Goal: Communication & Community: Answer question/provide support

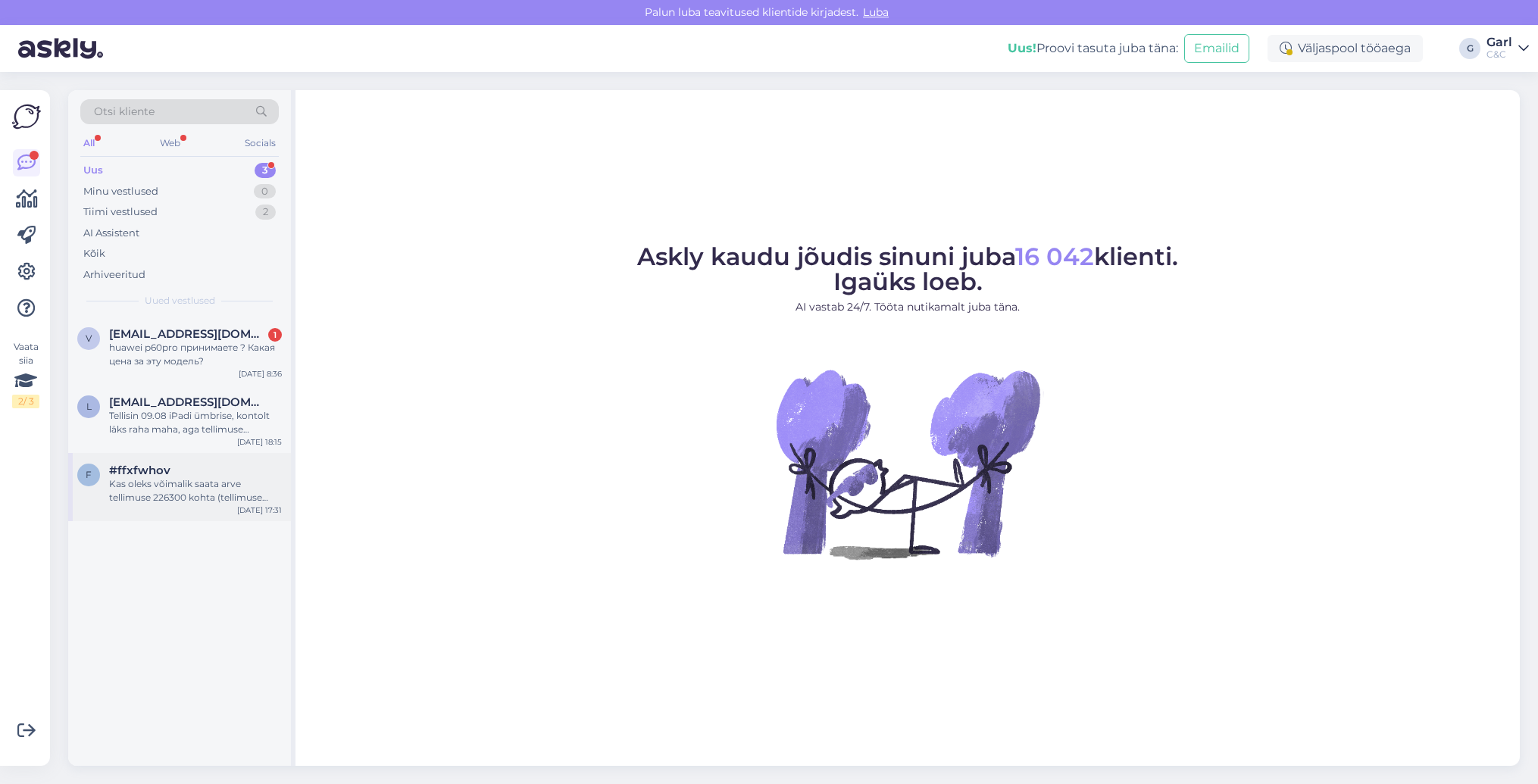
click at [225, 495] on div "Kas oleks võimalik saata arve tellimuse 226300 kohta (tellimuse kuupäev [DATE],…" at bounding box center [195, 491] width 173 height 28
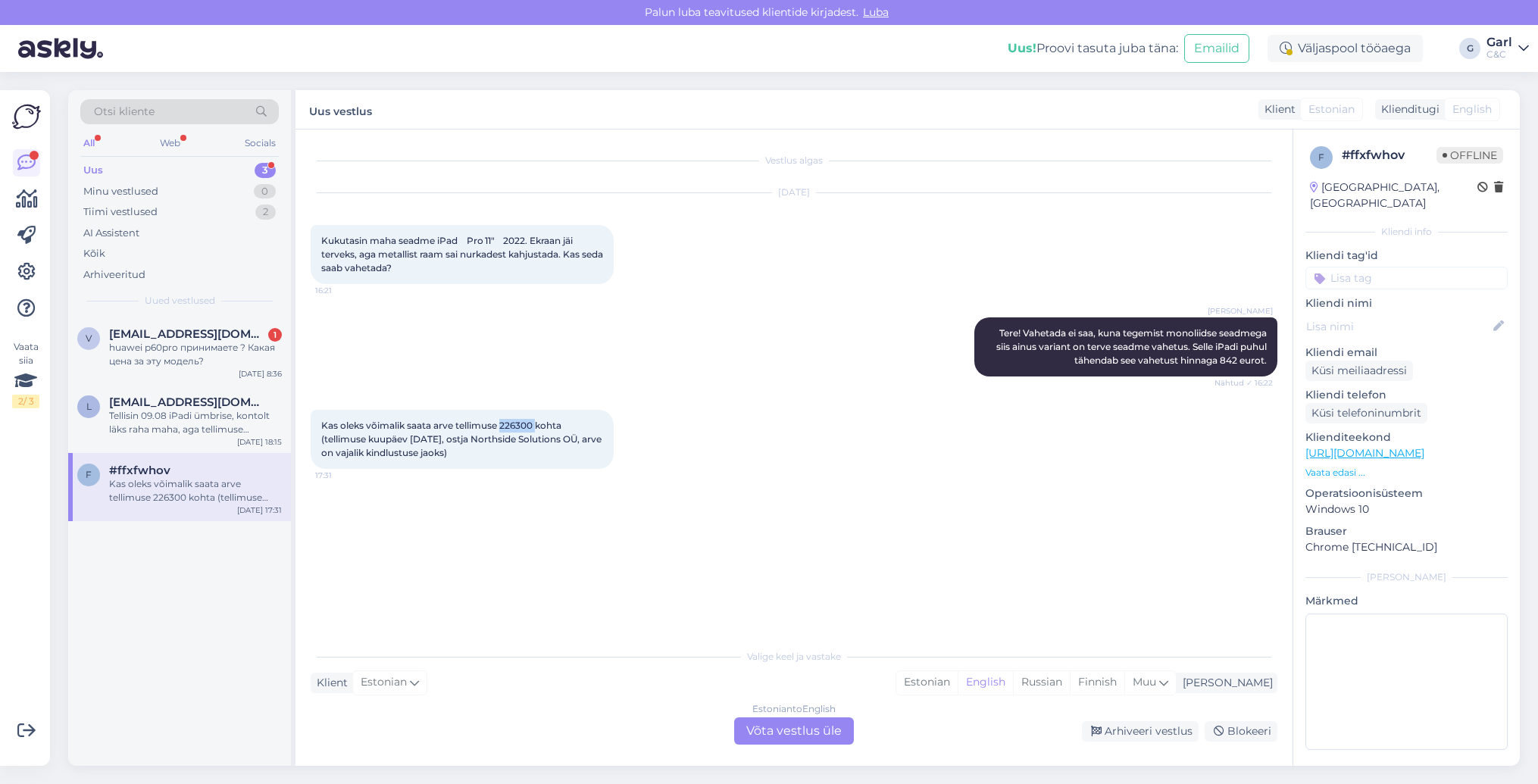
drag, startPoint x: 503, startPoint y: 425, endPoint x: 536, endPoint y: 424, distance: 33.0
click at [536, 424] on span "Kas oleks võimalik saata arve tellimuse 226300 kohta (tellimuse kuupäev [DATE],…" at bounding box center [463, 439] width 282 height 39
copy span "226300"
click at [447, 668] on div "Valige [PERSON_NAME] vastake Klient Estonian Mina Estonian English Russian Finn…" at bounding box center [794, 693] width 967 height 104
click at [958, 687] on div "Estonian" at bounding box center [927, 683] width 62 height 23
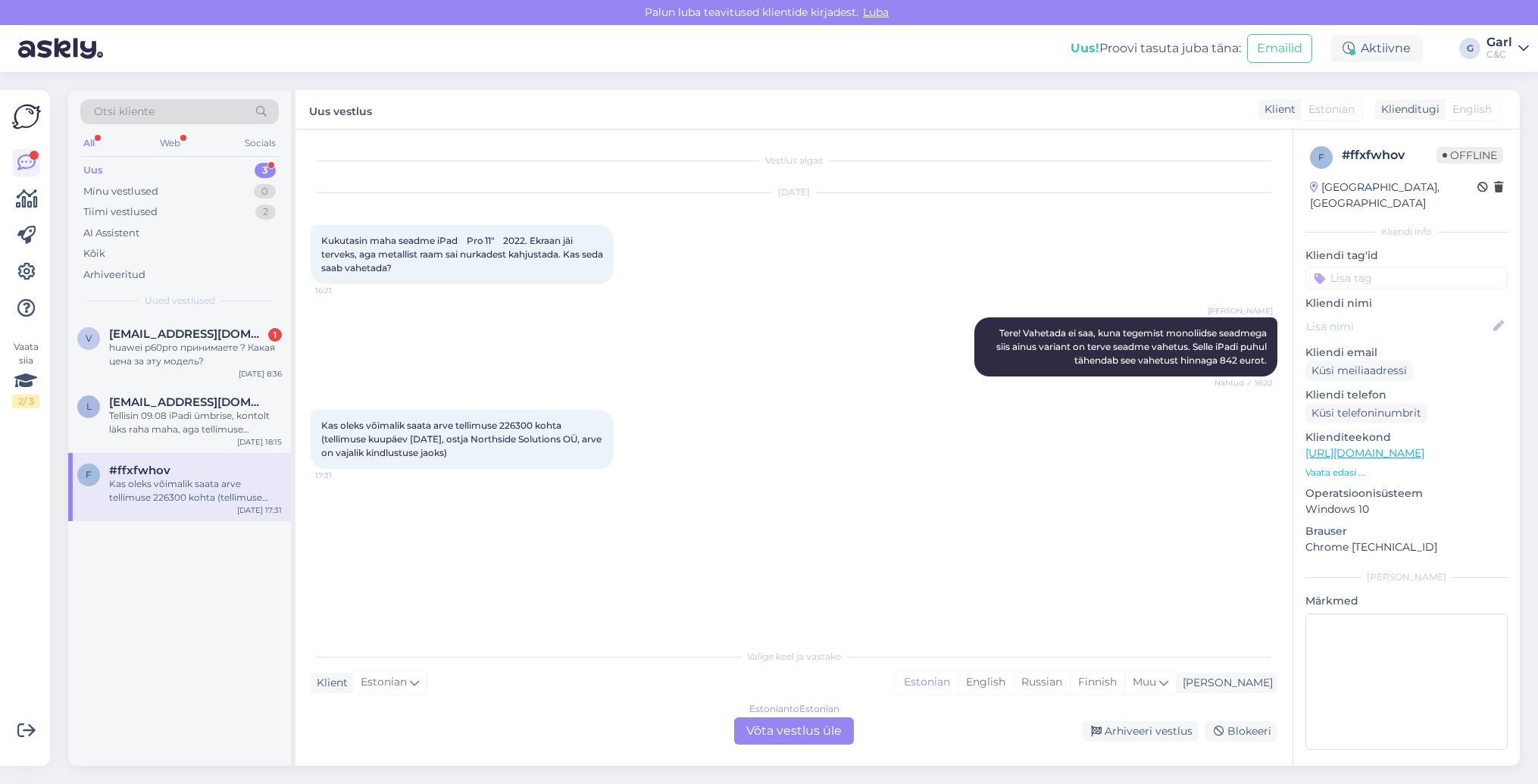
click at [769, 683] on div "Klient Estonian Mina Estonian English Russian Finnish Muu" at bounding box center [794, 683] width 967 height 20
click at [805, 552] on div "Vestlus algas [DATE] Kukutasin maha seadme iPad Pro 11" 2022. Ekraan jäi tervek…" at bounding box center [801, 386] width 980 height 483
click at [887, 370] on div "[PERSON_NAME] Tere! Vahetada ei saa, kuna tegemist monoliidse seadmega siis ain…" at bounding box center [794, 347] width 967 height 93
click at [773, 724] on div "Estonian to Estonian Võta vestlus üle" at bounding box center [794, 731] width 119 height 28
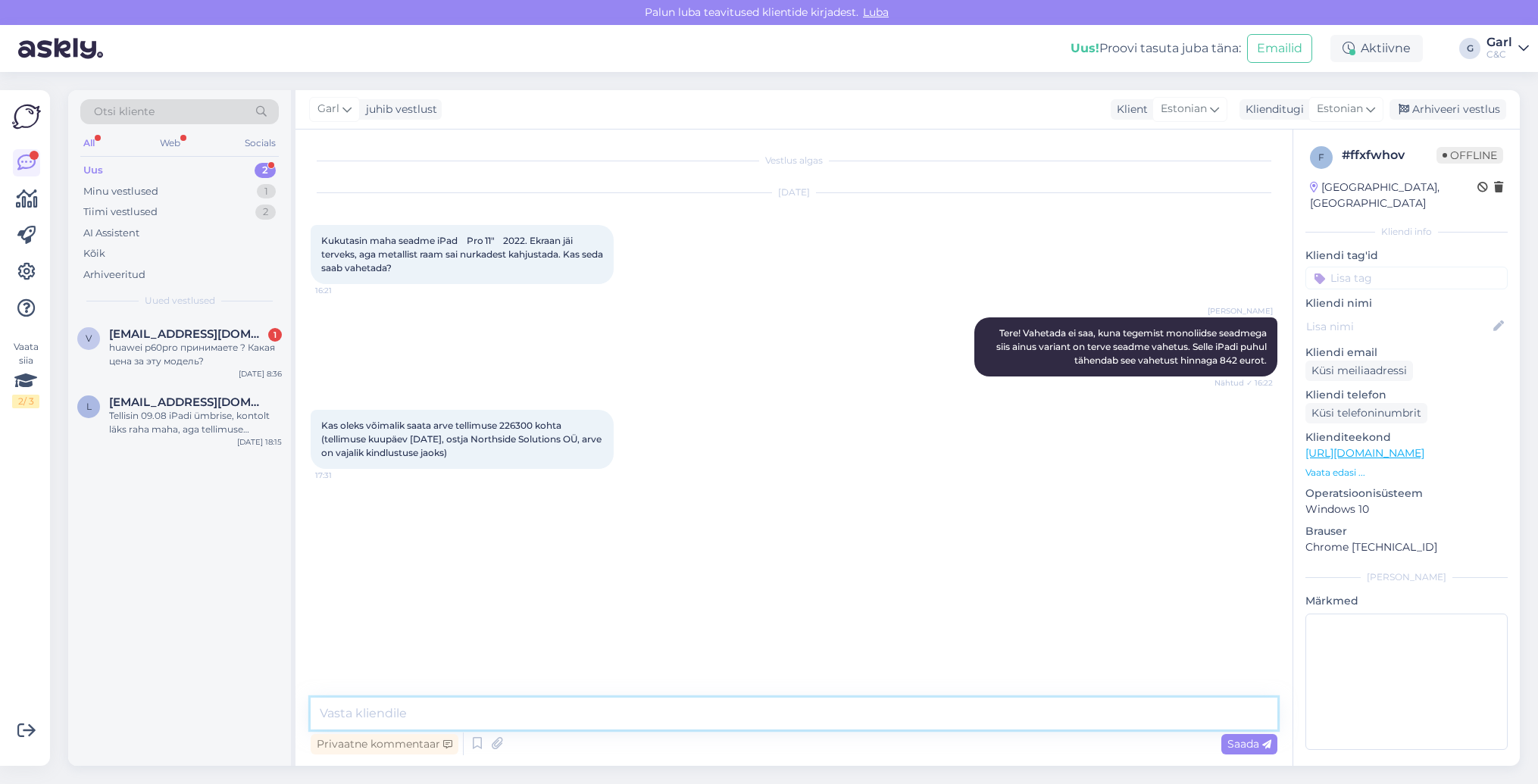
click at [769, 724] on textarea at bounding box center [794, 713] width 967 height 32
click at [536, 713] on textarea "Tere! Arve väljastatud [EMAIL_ADDRESS][DOMAIN_NAME] aadressile" at bounding box center [794, 713] width 967 height 32
type textarea "Tere! Arve väljastatud [EMAIL_ADDRESS][DOMAIN_NAME] aadressile"
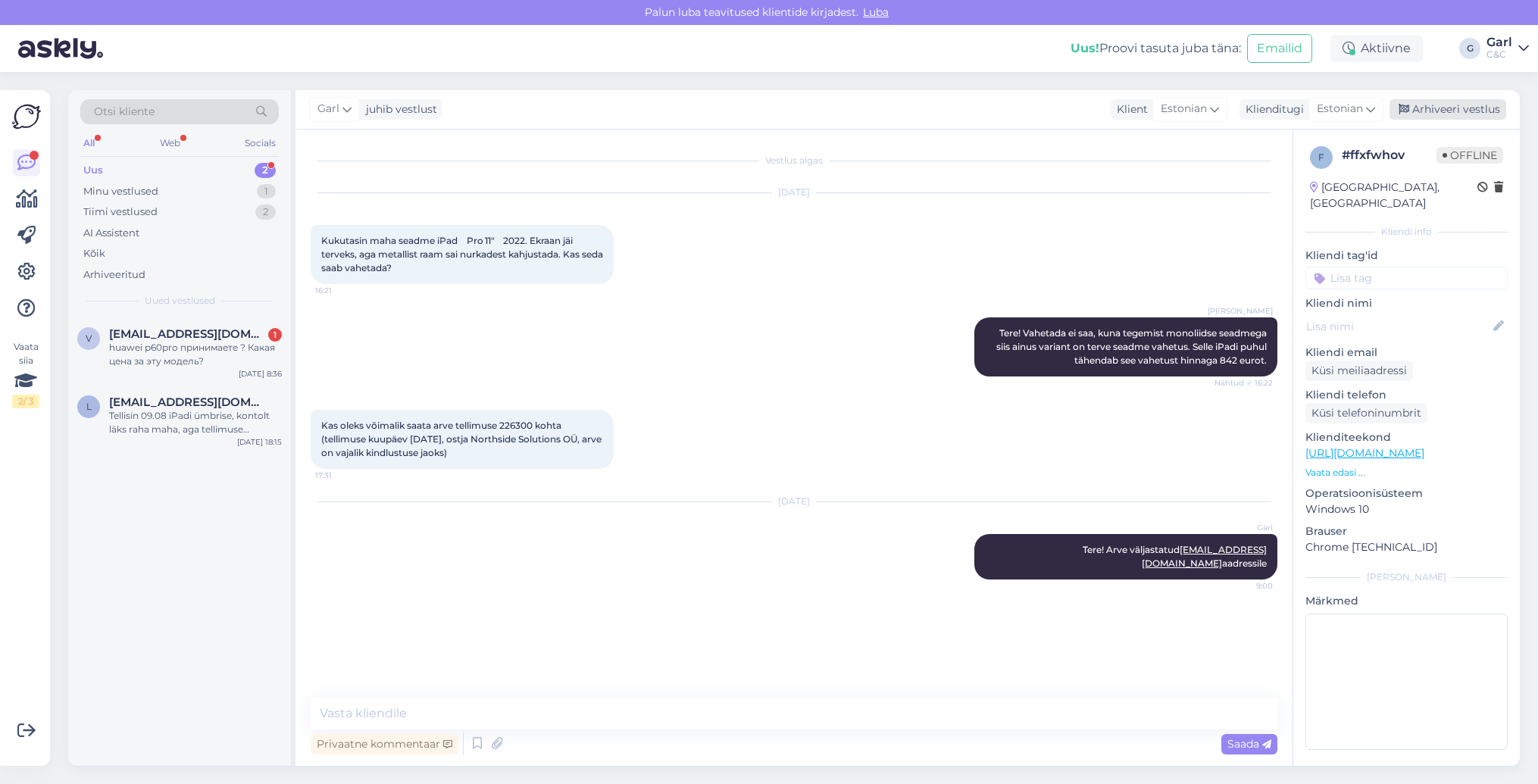
click at [1380, 108] on div "Arhiveeri vestlus" at bounding box center [1448, 109] width 117 height 20
click at [252, 395] on span "[EMAIL_ADDRESS][DOMAIN_NAME]" at bounding box center [187, 402] width 157 height 14
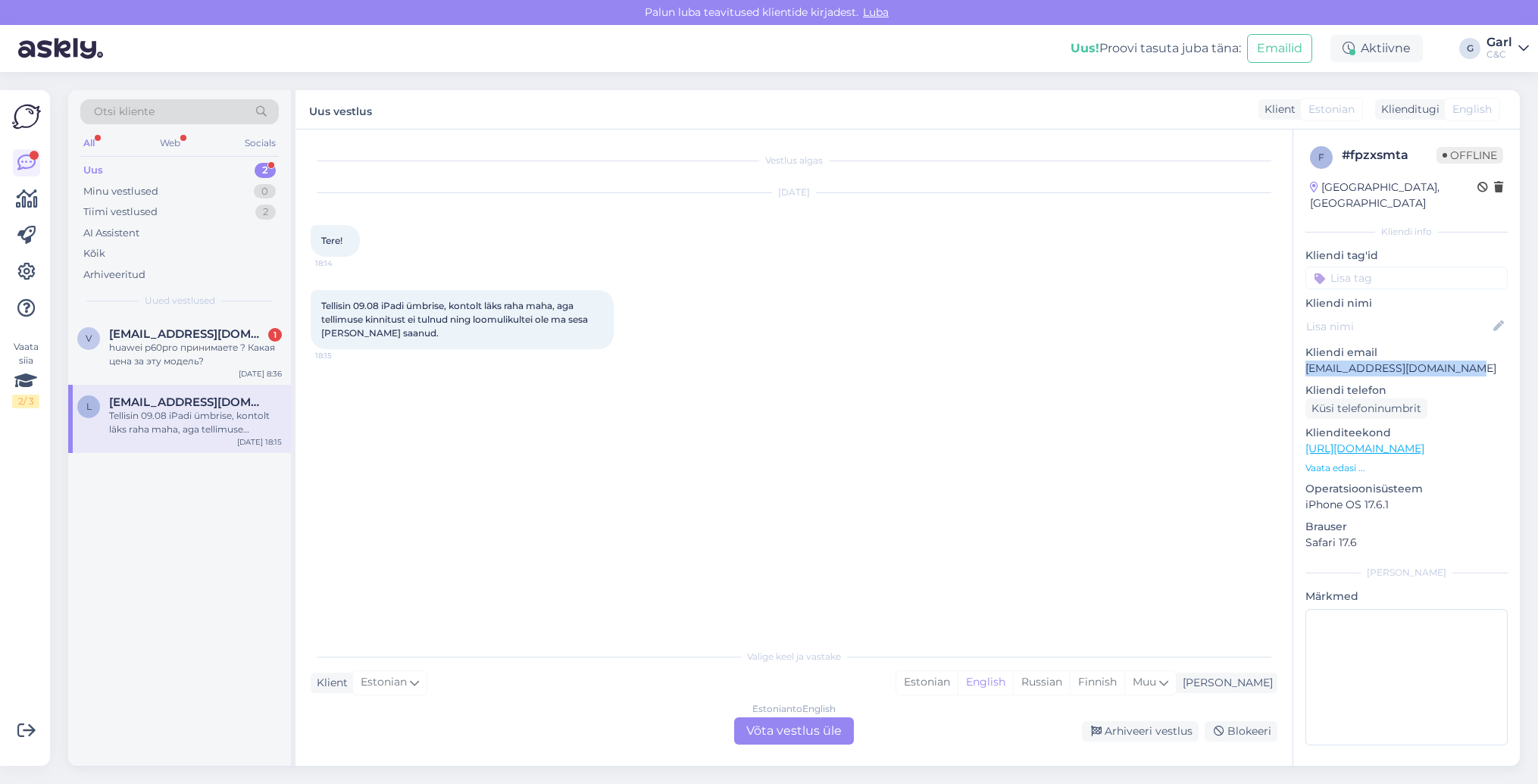
drag, startPoint x: 1487, startPoint y: 350, endPoint x: 1306, endPoint y: 351, distance: 181.0
click at [1306, 360] on p "[EMAIL_ADDRESS][DOMAIN_NAME]" at bounding box center [1406, 368] width 202 height 16
copy p "[EMAIL_ADDRESS][DOMAIN_NAME]"
click at [958, 678] on div "Estonian" at bounding box center [927, 683] width 62 height 23
click at [726, 722] on div "Estonian to Estonian Võta vestlus üle Arhiveeri vestlus Blokeeri" at bounding box center [794, 731] width 967 height 28
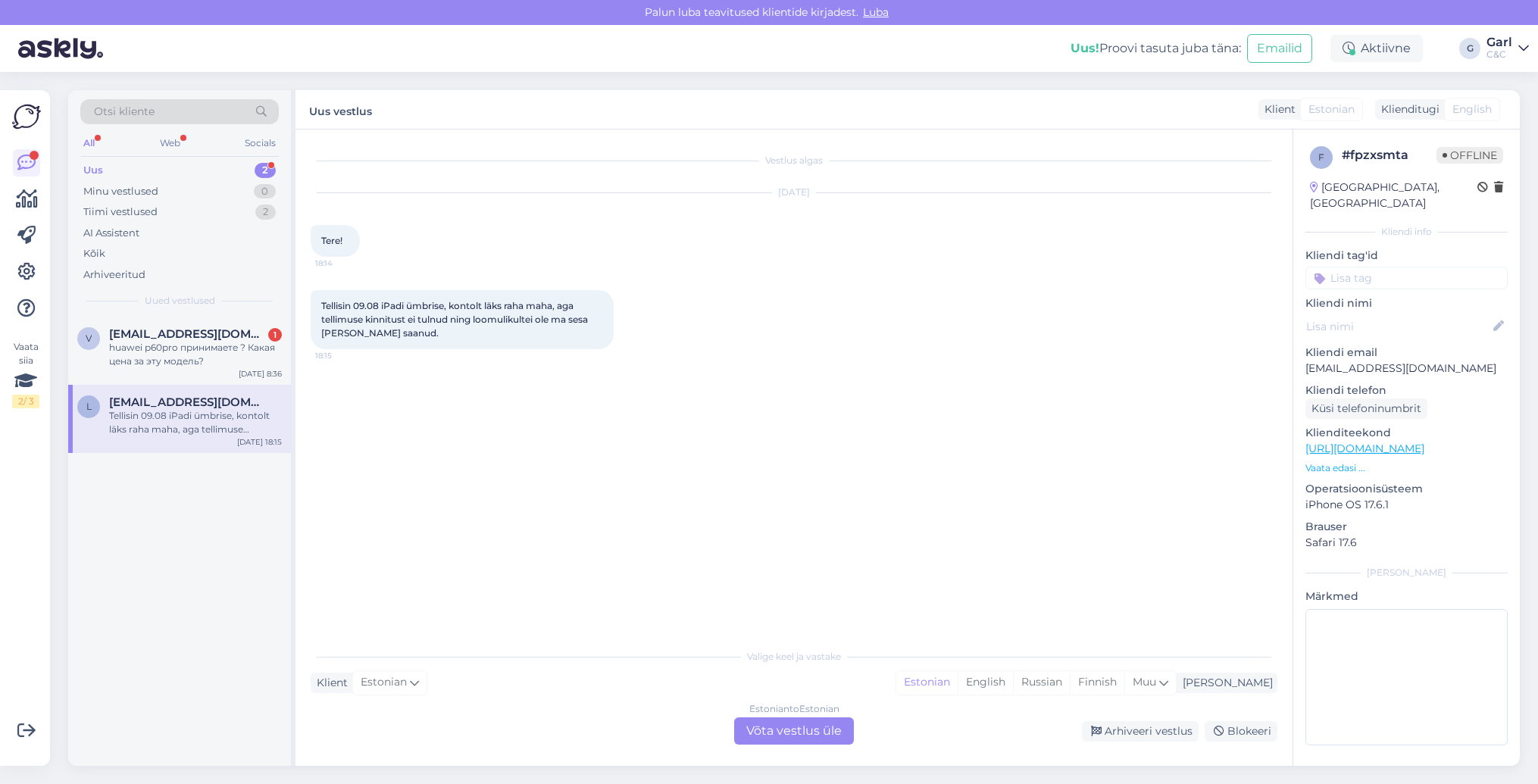
click at [780, 722] on div "Estonian to Estonian Võta vestlus üle" at bounding box center [794, 731] width 119 height 28
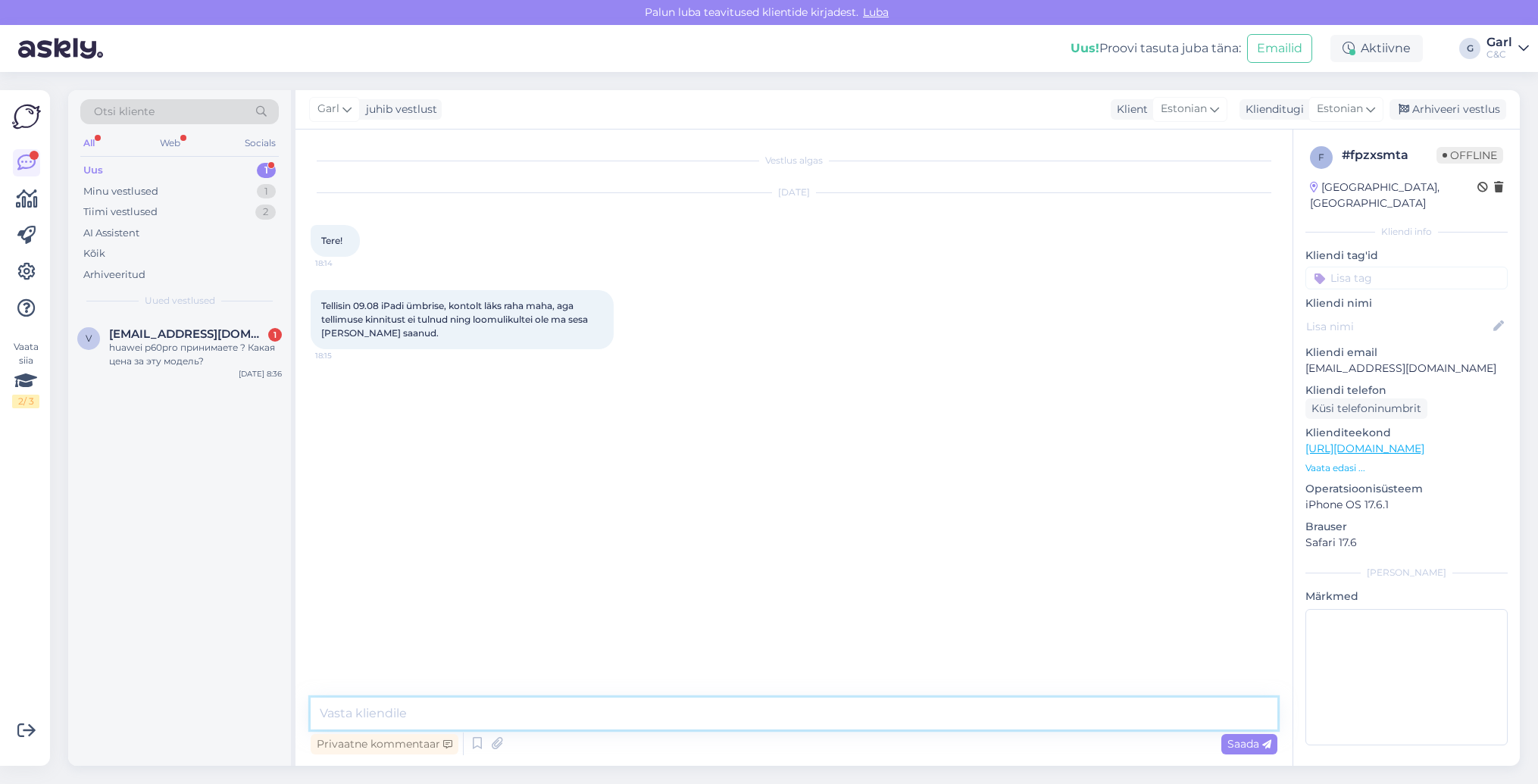
click at [759, 717] on textarea at bounding box center [794, 713] width 967 height 32
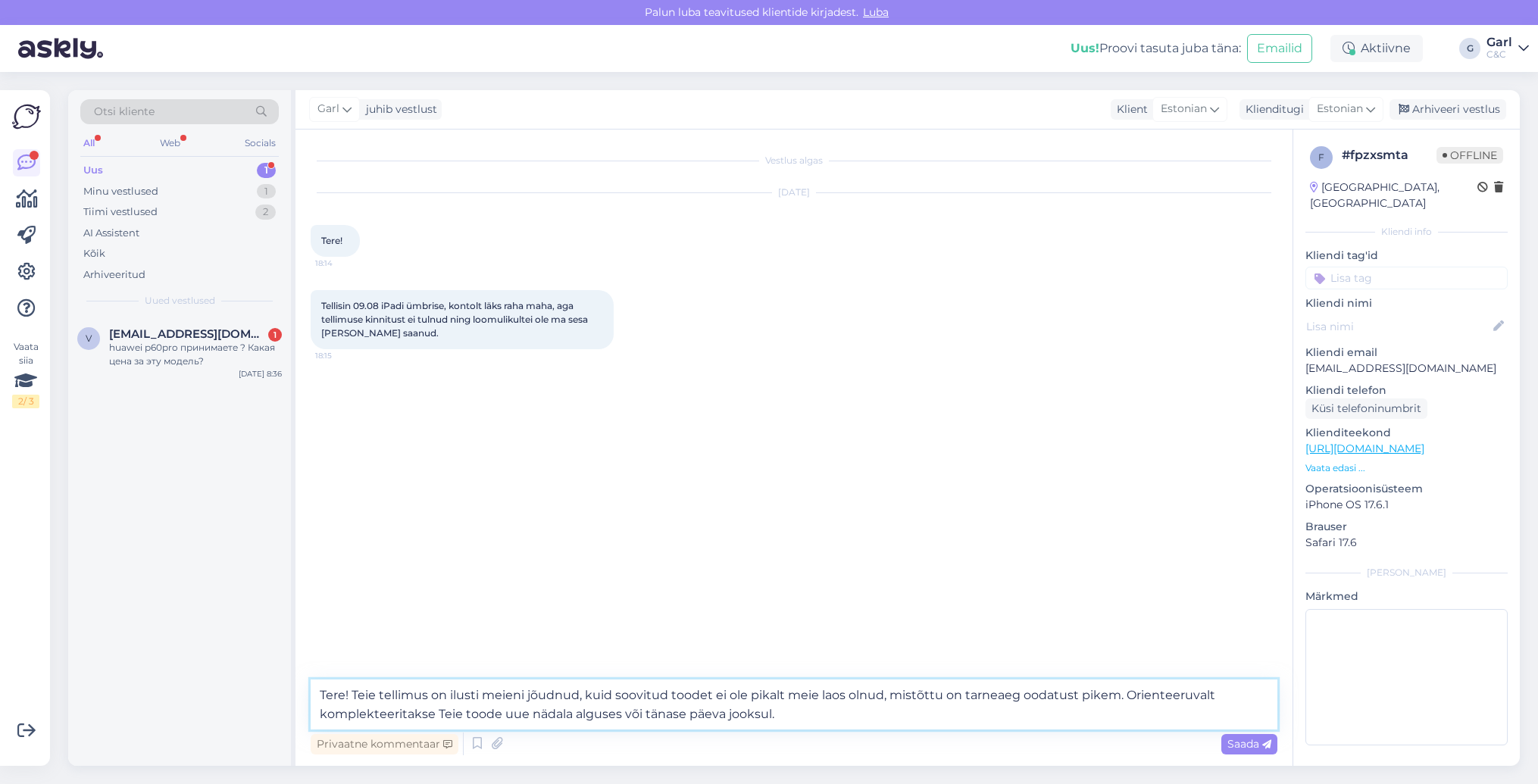
type textarea "Tere! Teie tellimus on ilusti meieni jõudnud, kuid soovitud toodet ei ole pikal…"
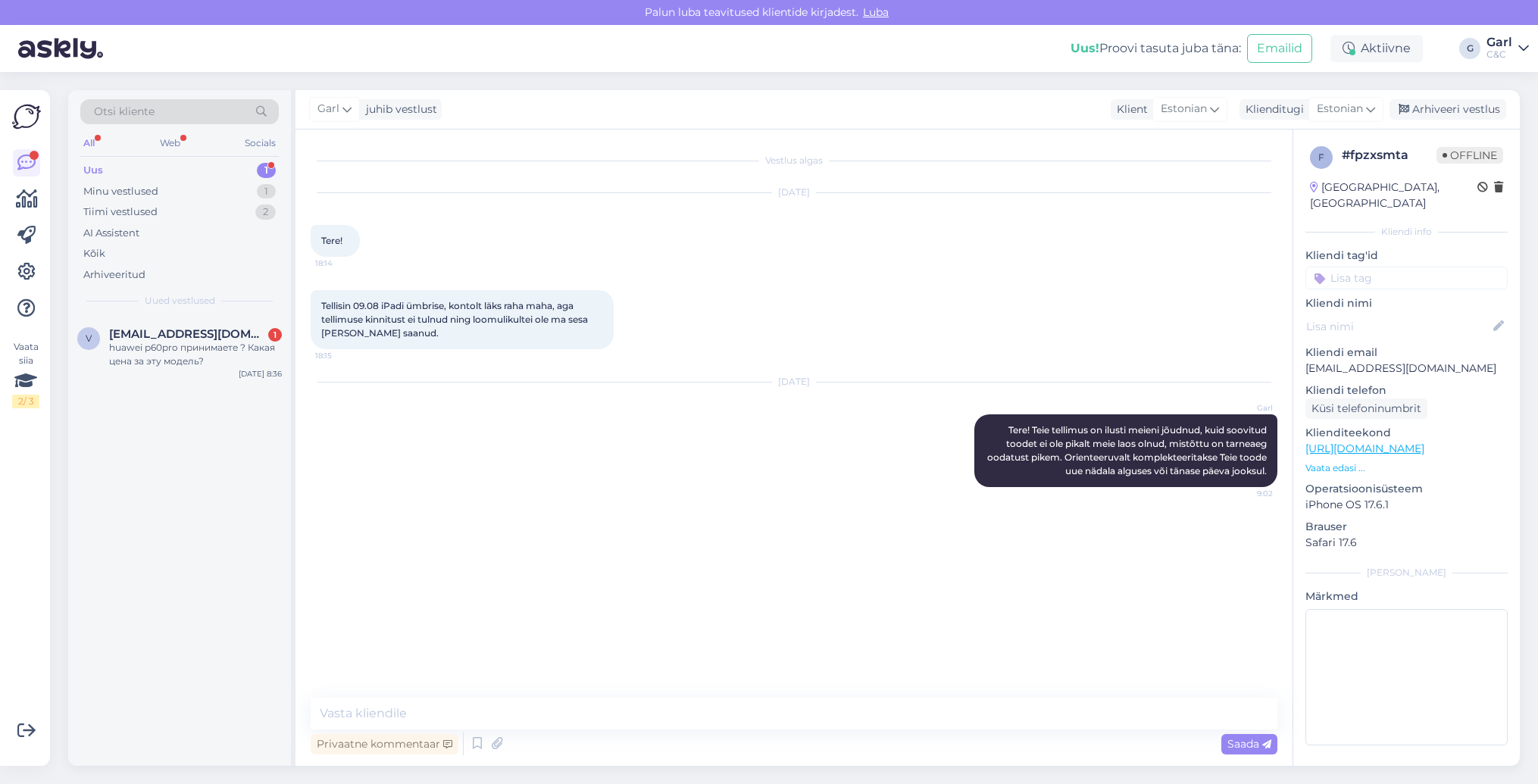
click at [199, 313] on div "Otsi kliente All Web Socials Uus 1 Minu vestlused 1 Tiimi vestlused 2 AI Assist…" at bounding box center [179, 203] width 222 height 226
click at [191, 334] on div "[EMAIL_ADDRESS][DOMAIN_NAME] 1" at bounding box center [195, 334] width 173 height 14
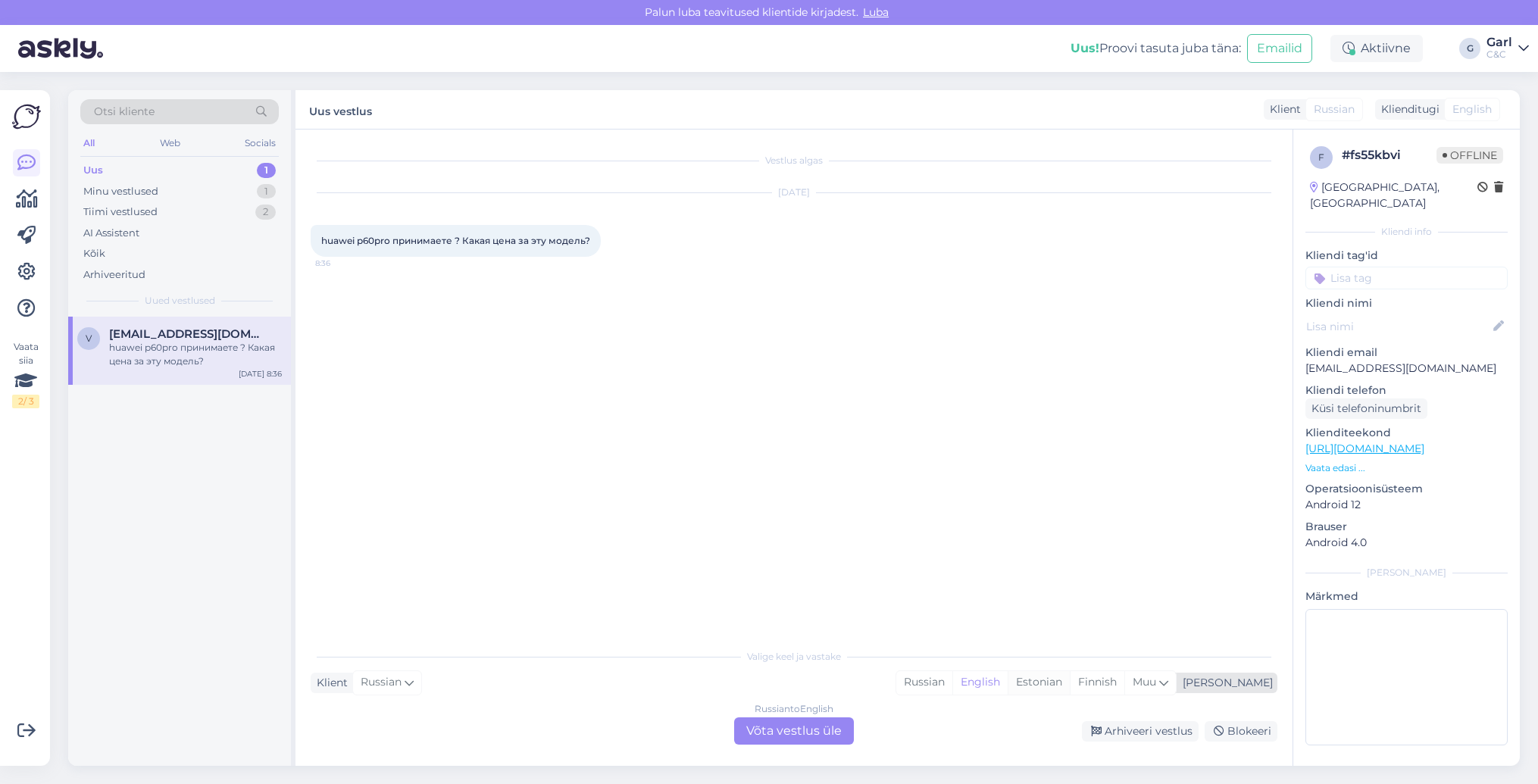
click at [1070, 681] on div "Estonian" at bounding box center [1039, 683] width 62 height 23
click at [797, 740] on div "Russian to Estonian Võta vestlus üle" at bounding box center [794, 731] width 119 height 28
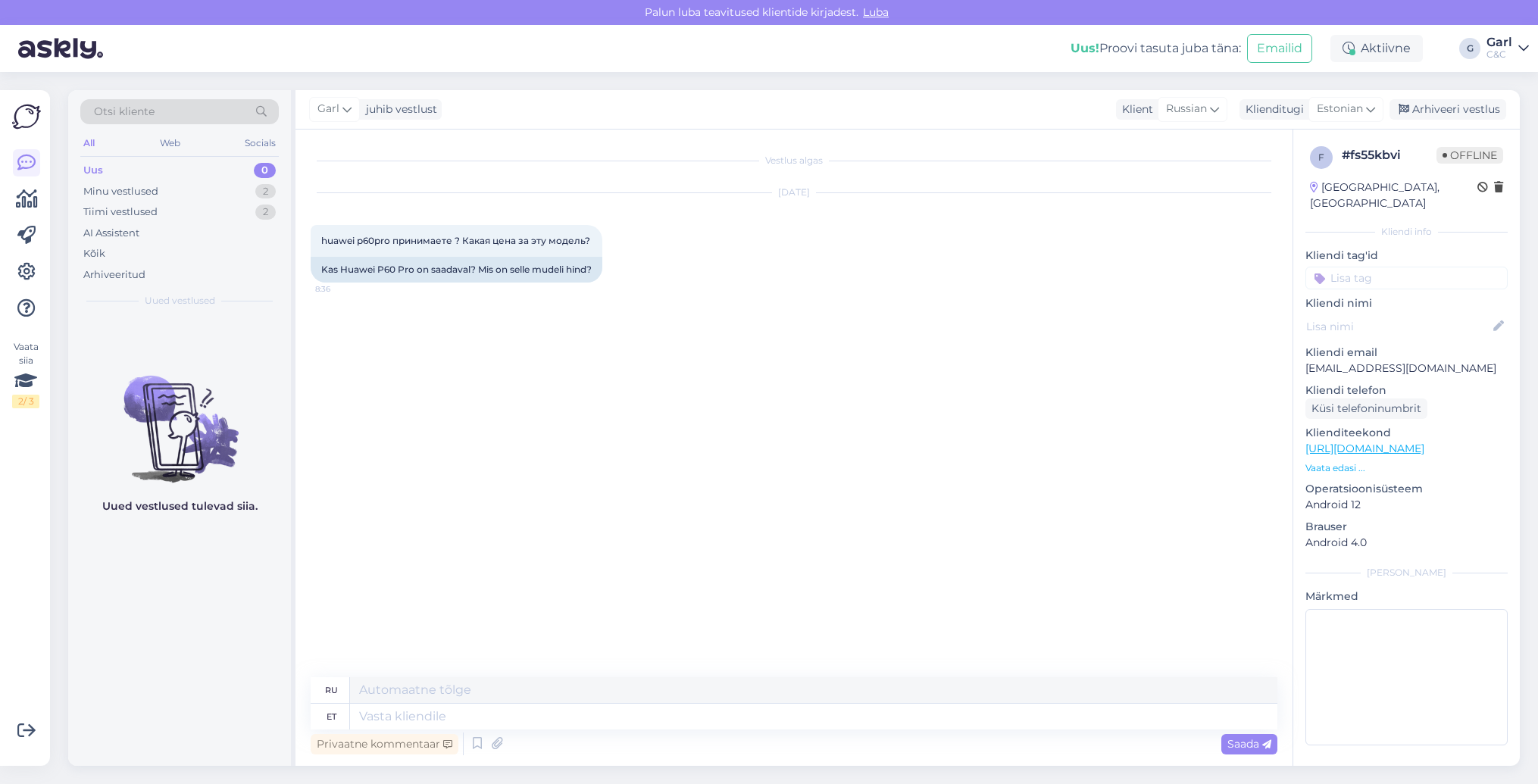
click at [788, 733] on div "Privaatne kommentaar Saada" at bounding box center [794, 743] width 967 height 28
click at [781, 715] on textarea at bounding box center [813, 717] width 928 height 26
click at [780, 715] on textarea at bounding box center [813, 717] width 928 height 26
type textarea "Tere!"
type textarea "Привет!"
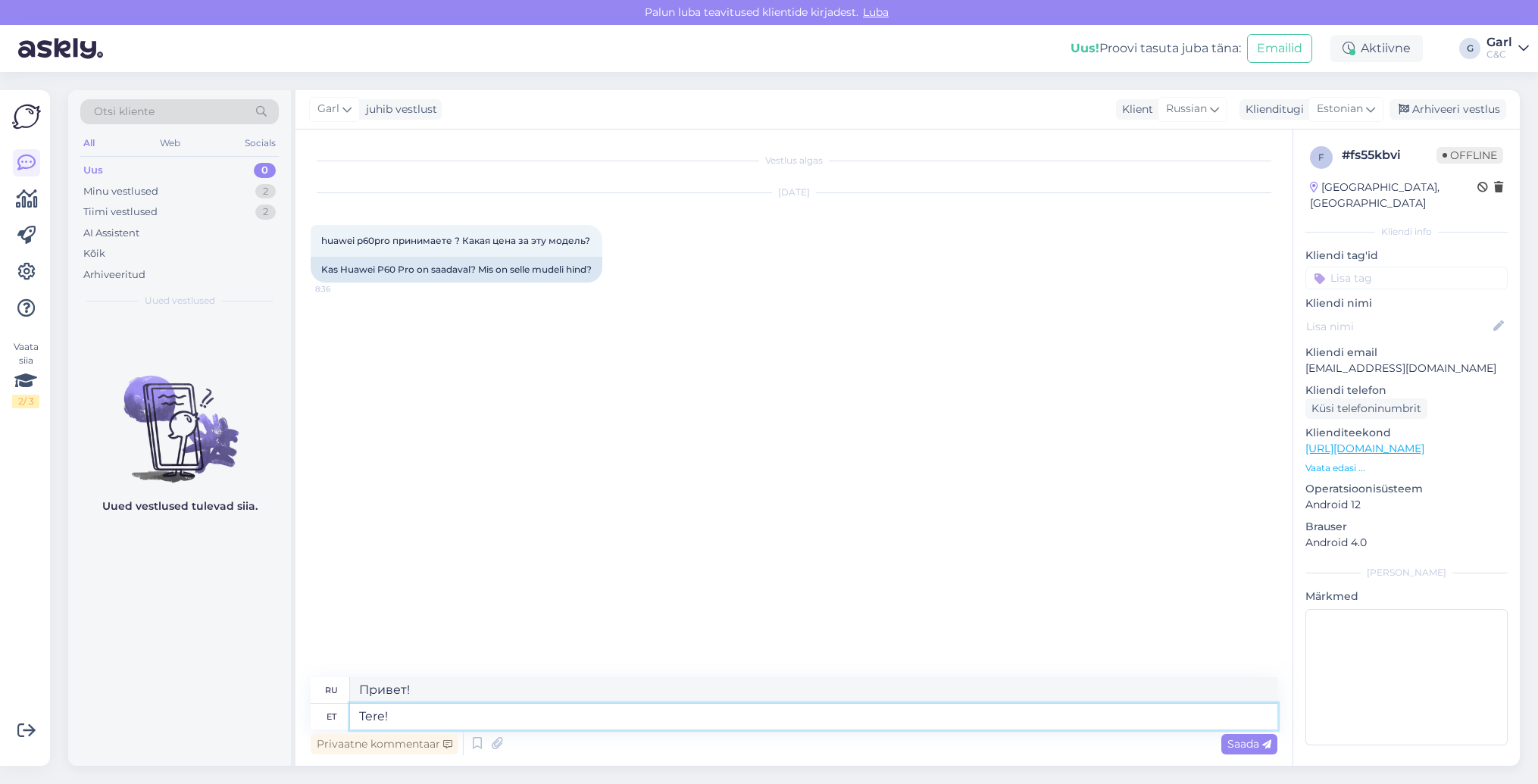
type textarea "Tere! M"
type textarea "Привет! М"
type textarea "Tere! Meie m"
type textarea "Привет! Мы"
type textarea "Tere! Meie müüme va"
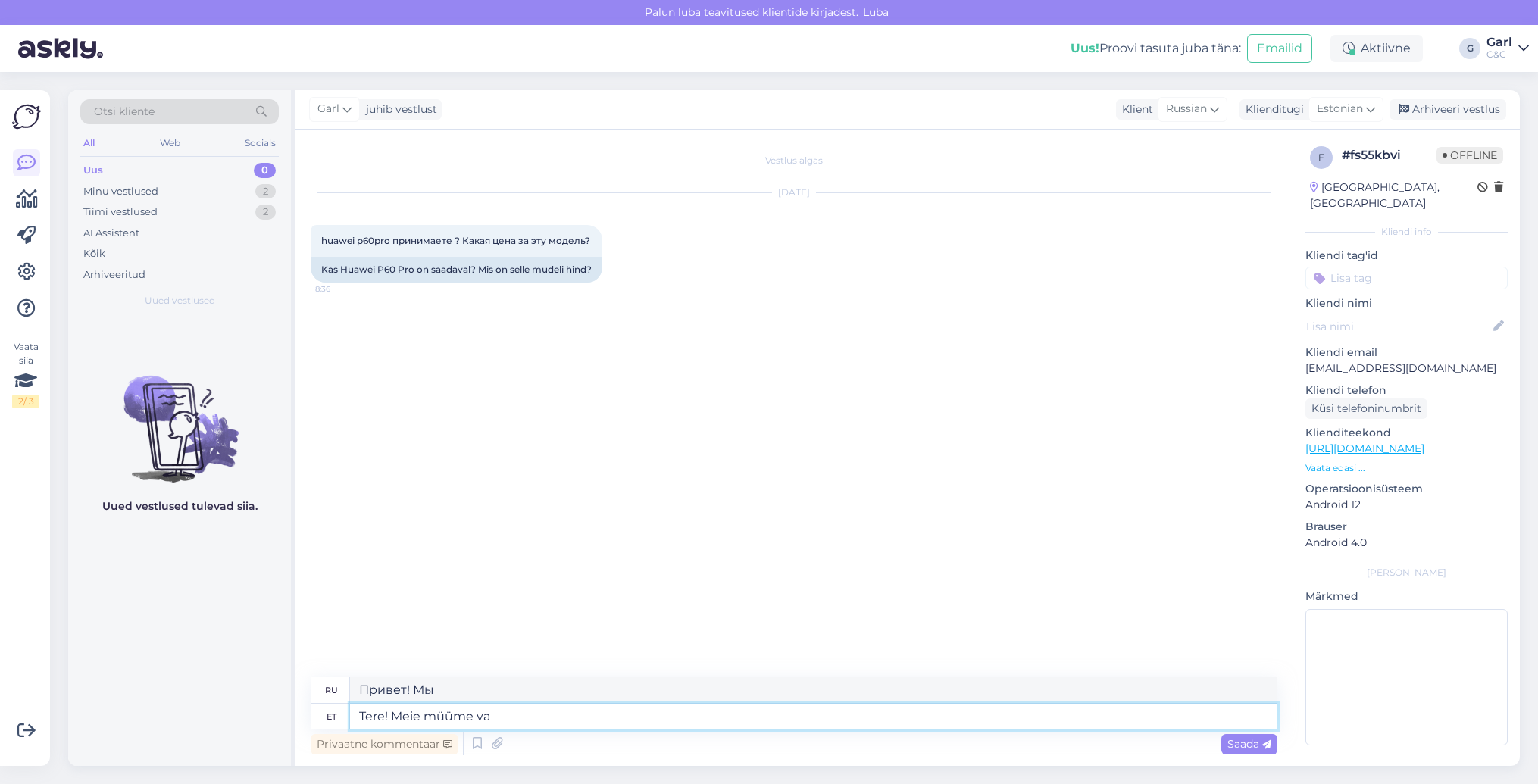
type textarea "Здравствуйте! Мы продаём"
type textarea "Tere! Meie müüme [PERSON_NAME] App"
type textarea "Здравствуйте! Мы продаём только"
type textarea "Tere! Meie müüme [PERSON_NAME] Apple"
type textarea "Здравствуйте! Мы продаём только Apple."
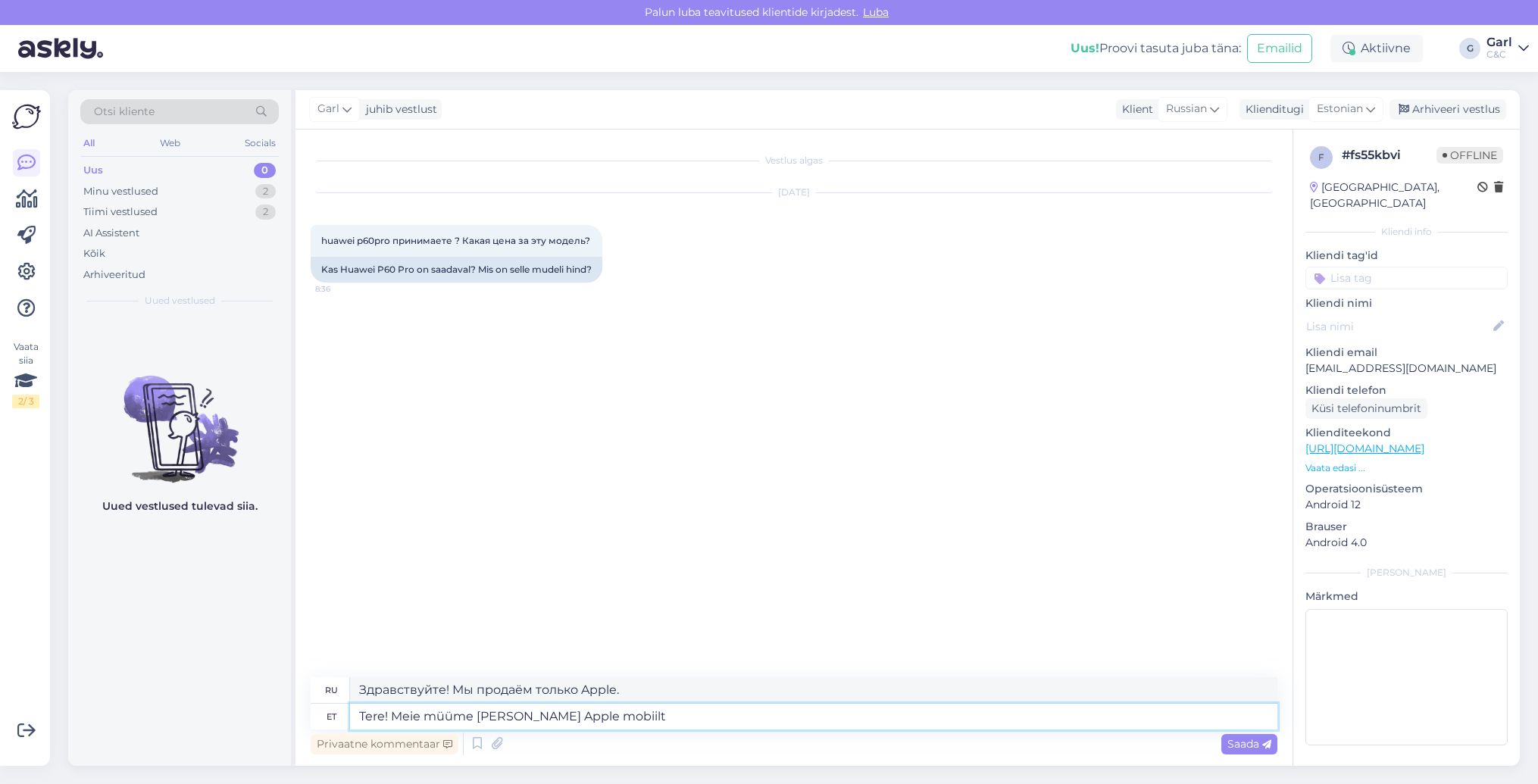
type textarea "Tere! Meie müüme [PERSON_NAME] Apple mobiilte"
type textarea "Здравствуйте! Мы продаём только мобильные телефоны Apple."
type textarea "Tere! Meie müüme [PERSON_NAME] Apple mobiiltelefone, ehk"
type textarea "Здравствуйте! Мы продаём только телефоны Apple."
type textarea "Tere! Meie müüme [PERSON_NAME] Apple mobiiltelefone, ehk H"
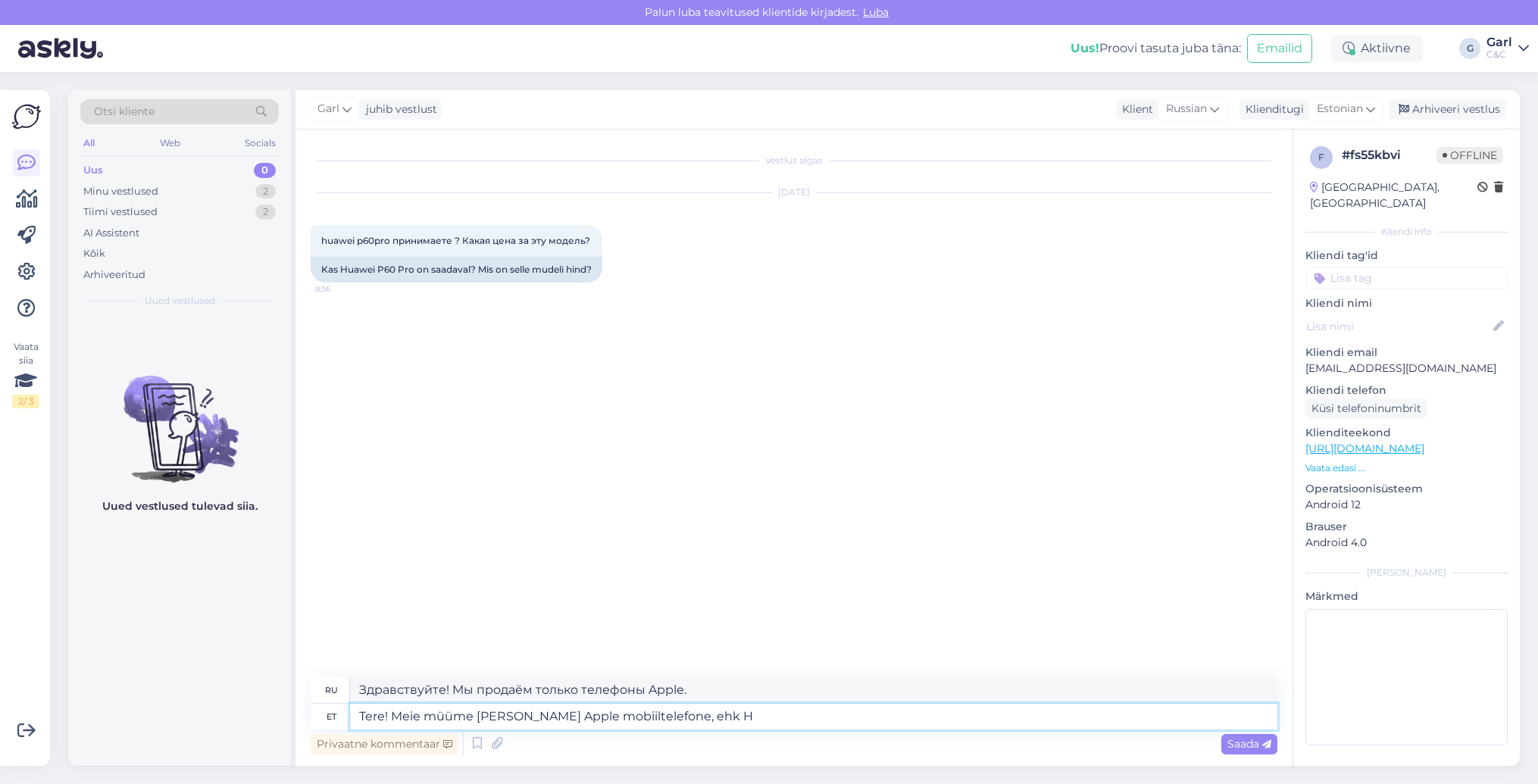
type textarea "Здравствуйте! Мы продаём только телефоны Apple, поэтому..."
type textarea "Tere! Meie müüme [PERSON_NAME] Apple mobiiltelefone, ehk Huaweid me"
type textarea "Здравствуйте! Мы продаём только телефоны Apple, а не Huawei."
type textarea "Tere! Meie müüme [PERSON_NAME] Apple mobiiltelefone, ehk Huaweid meie tootevali…"
type textarea "Здравствуйте! Мы продаём только телефоны Apple, поэтому Huawei не входит в наш …"
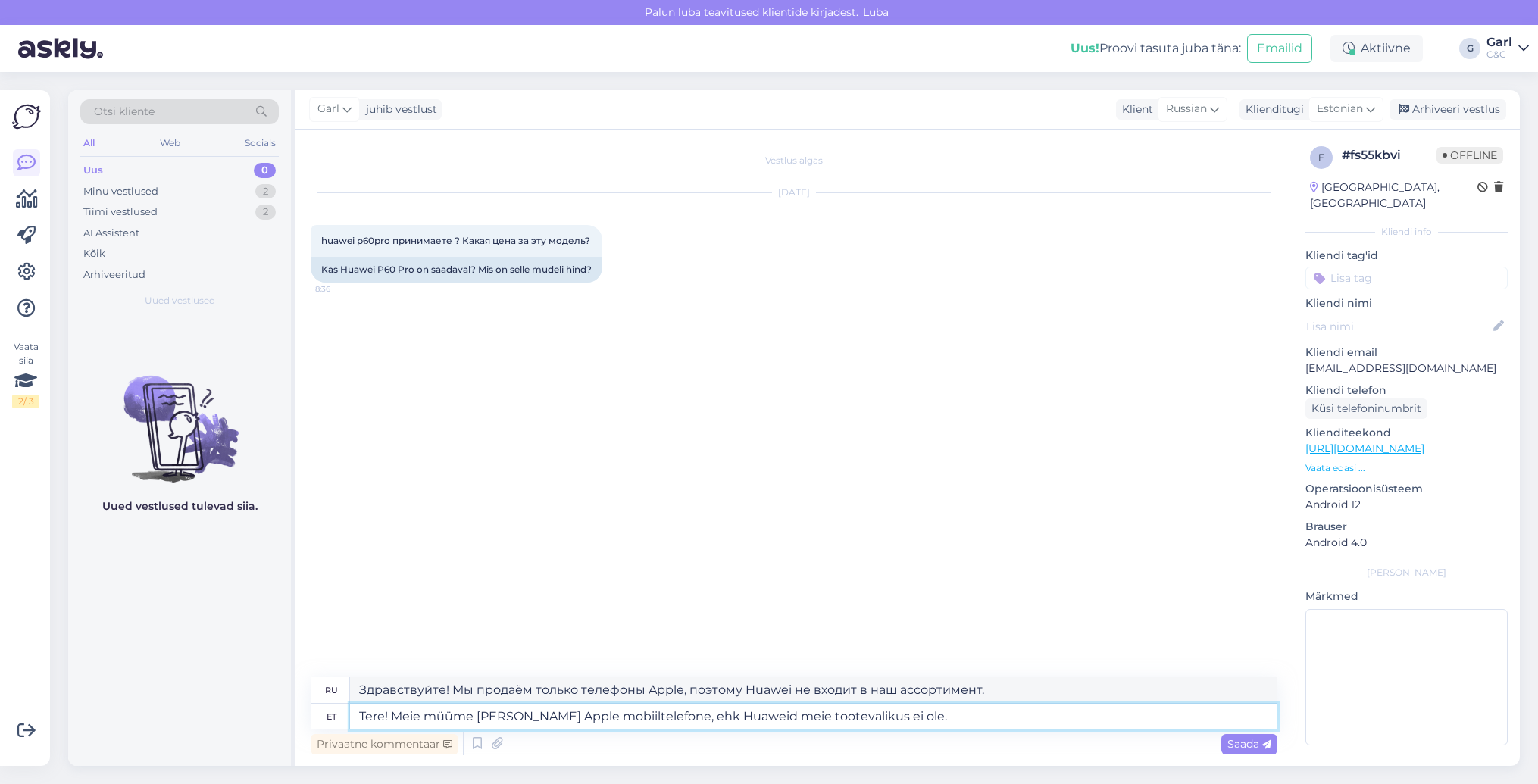
type textarea "Tere! Meie müüme [PERSON_NAME] Apple mobiiltelefone, ehk Huaweid meie tootevali…"
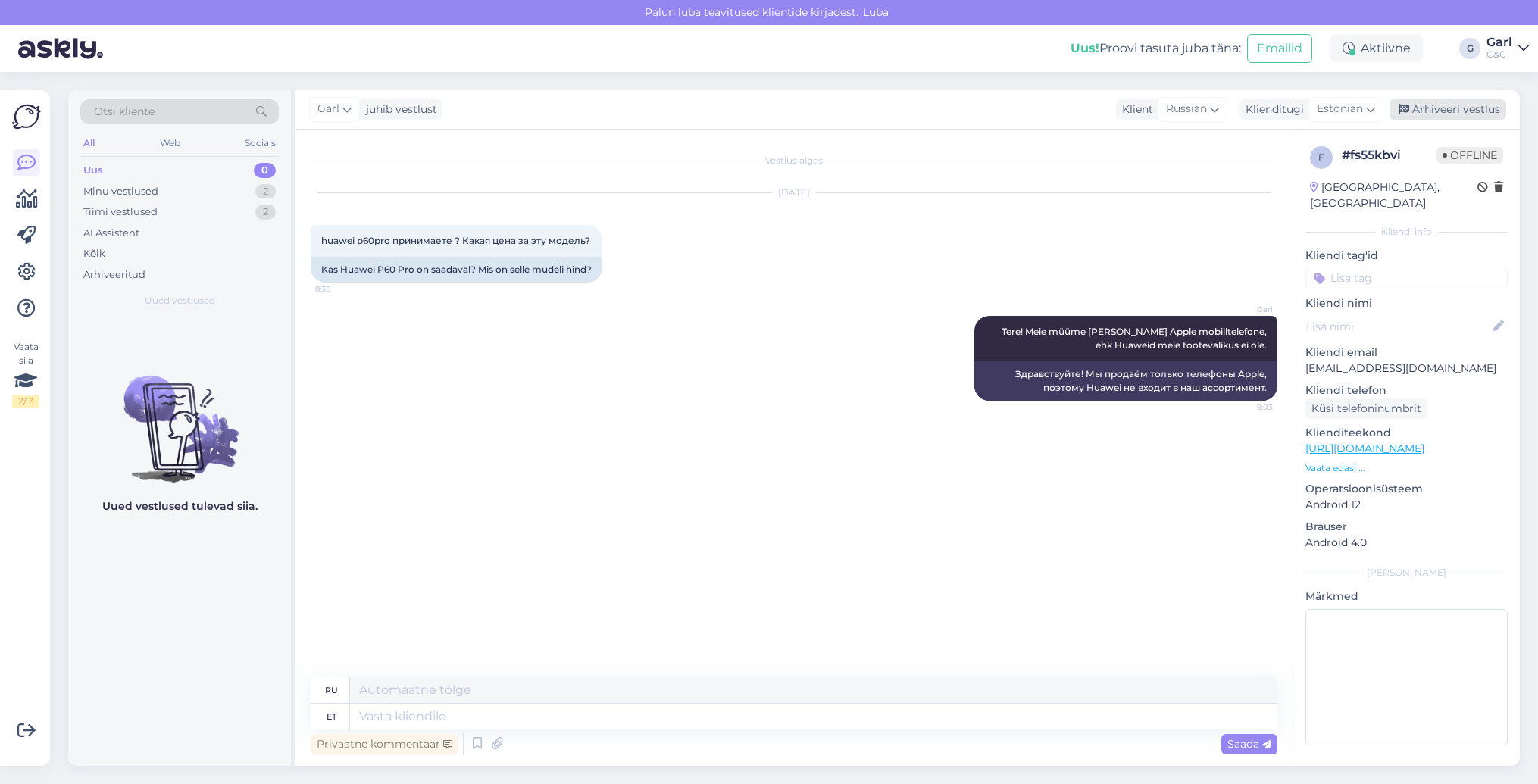
click at [1380, 108] on div "Arhiveeri vestlus" at bounding box center [1448, 109] width 117 height 20
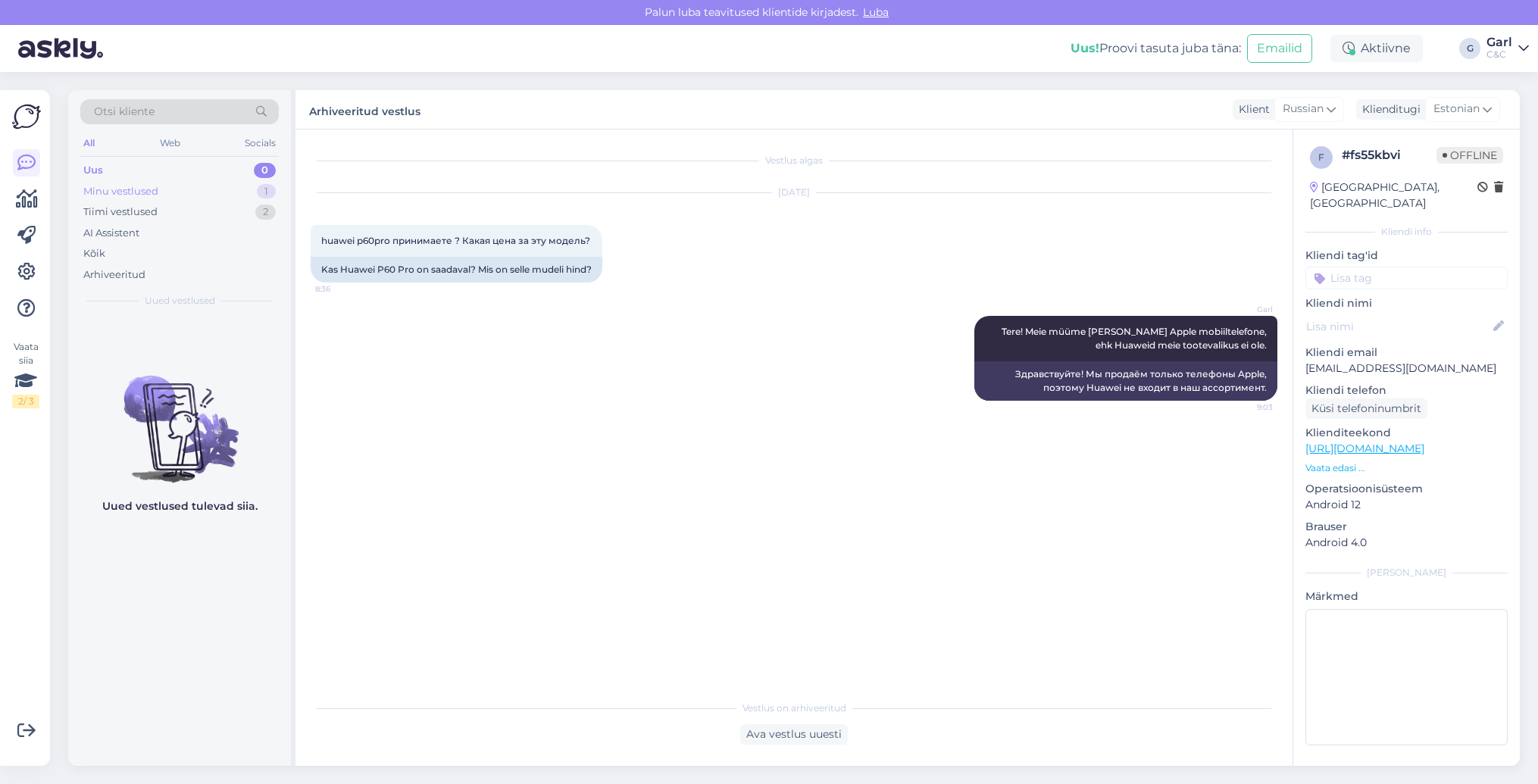
click at [250, 183] on div "Minu vestlused 1" at bounding box center [179, 192] width 199 height 21
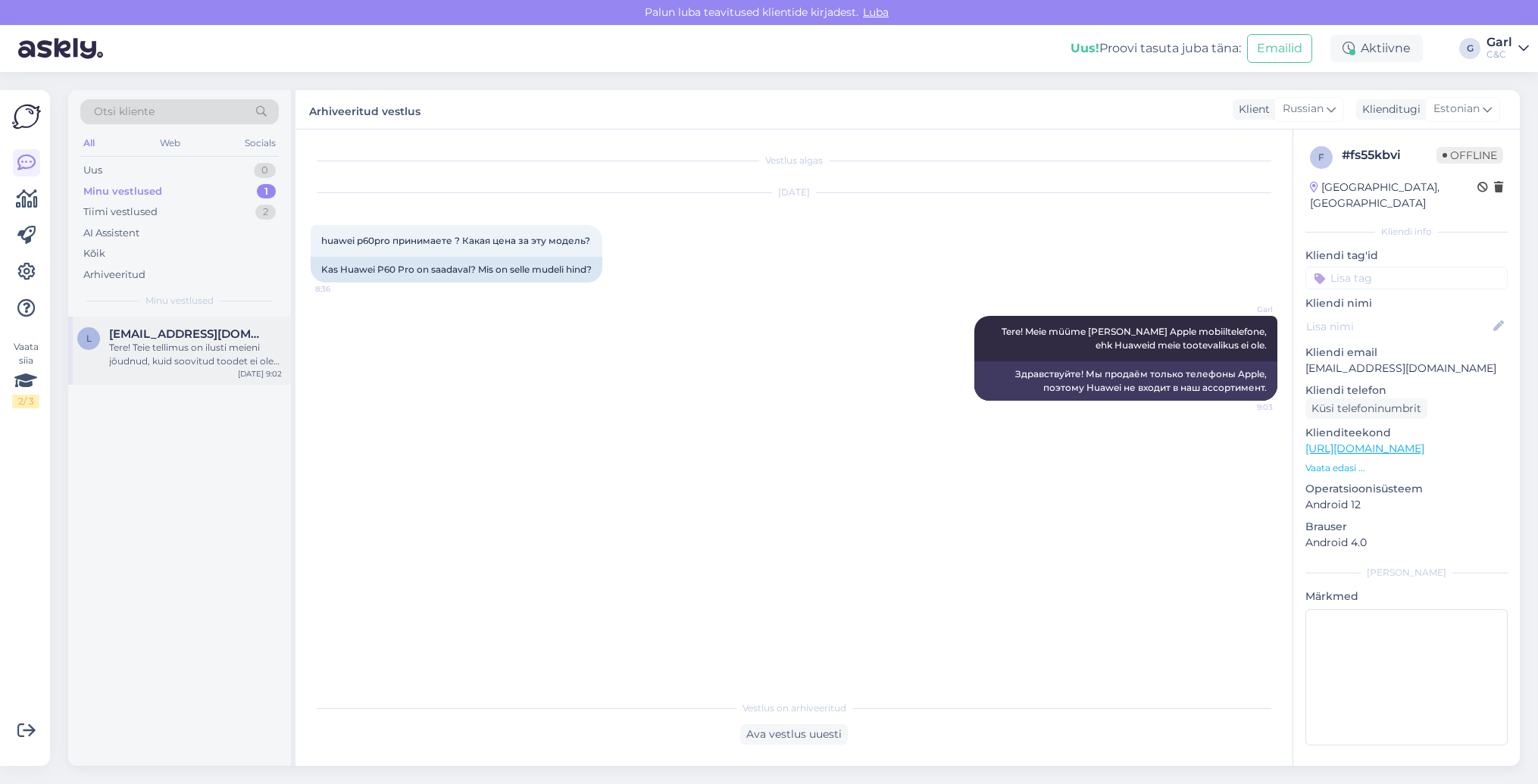
click at [252, 351] on div "Tere! Teie tellimus on ilusti meieni jõudnud, kuid soovitud toodet ei ole pikal…" at bounding box center [195, 355] width 173 height 28
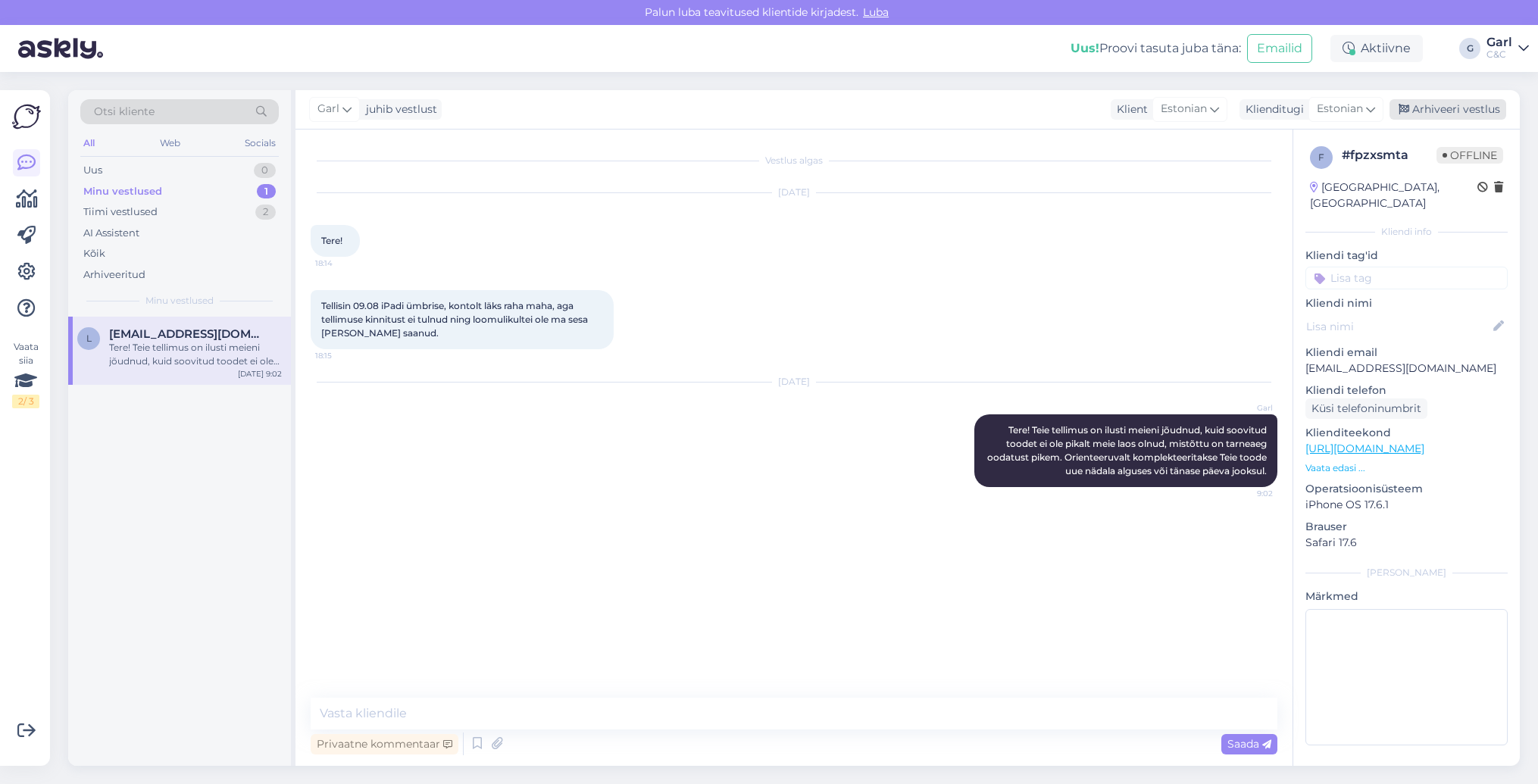
click at [1380, 101] on div "Arhiveeri vestlus" at bounding box center [1448, 109] width 117 height 20
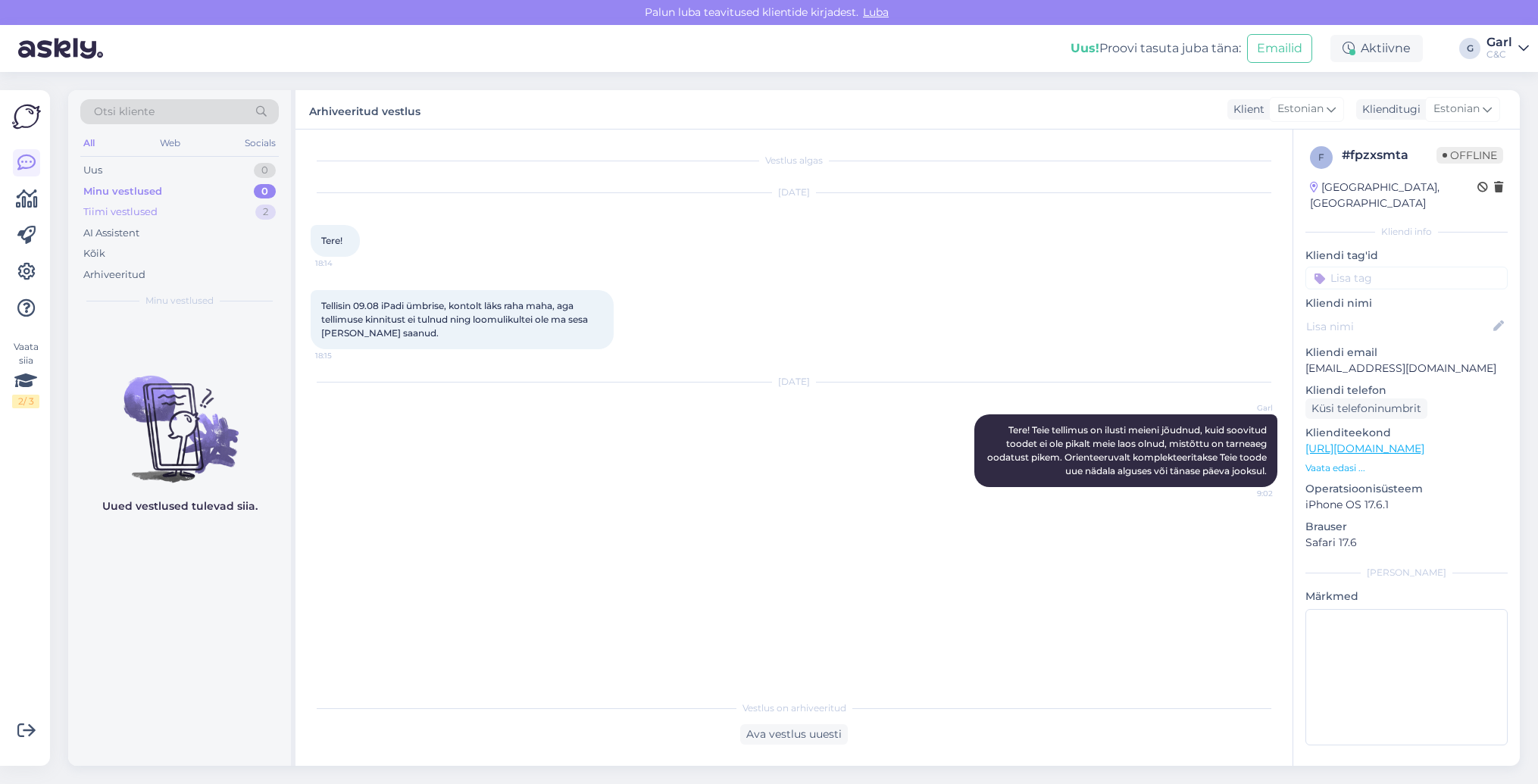
click at [166, 219] on div "Tiimi vestlused 2" at bounding box center [179, 212] width 199 height 21
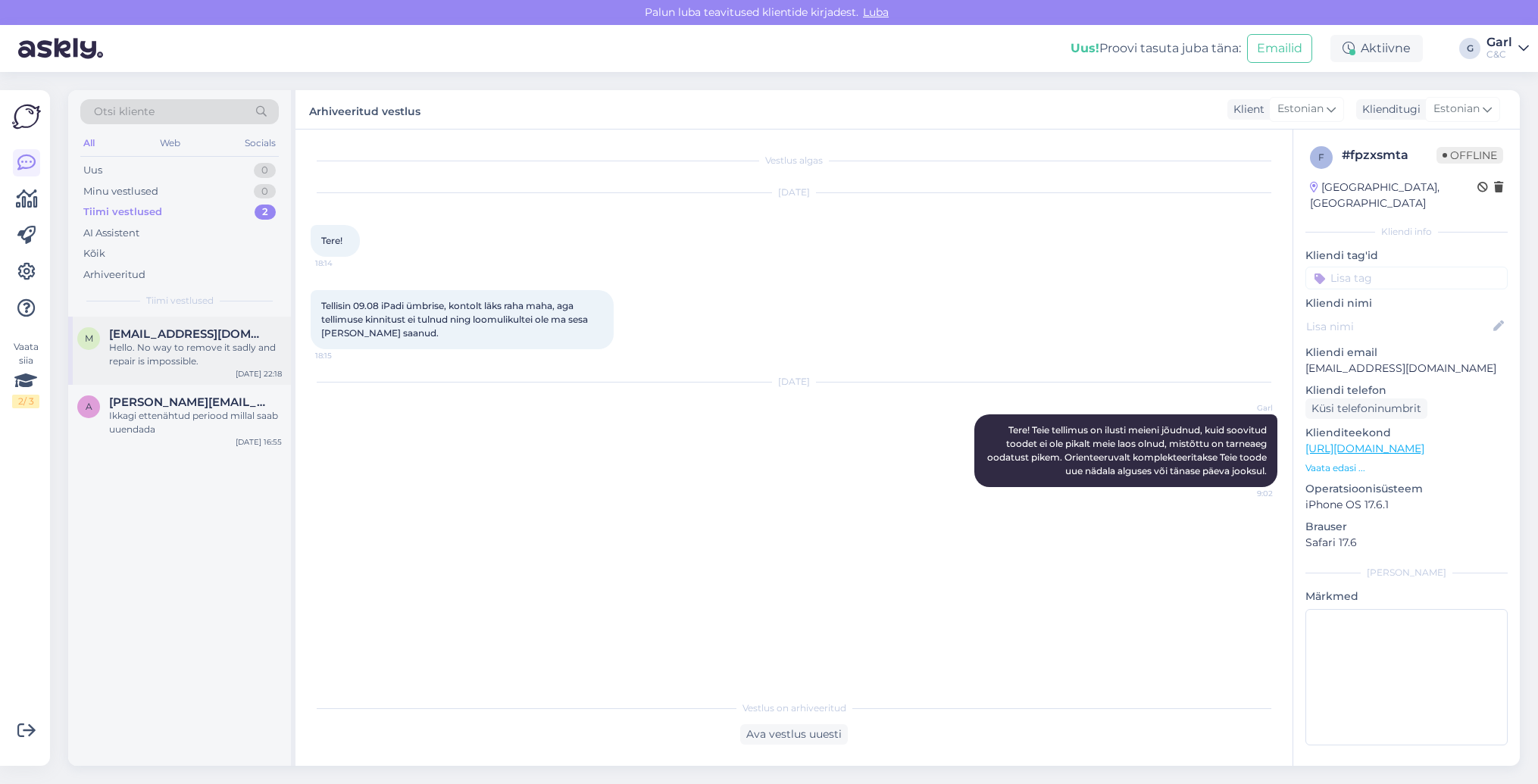
click at [226, 368] on div "m [EMAIL_ADDRESS][DOMAIN_NAME] Hello. No way to remove it sadly and repair is i…" at bounding box center [179, 351] width 222 height 68
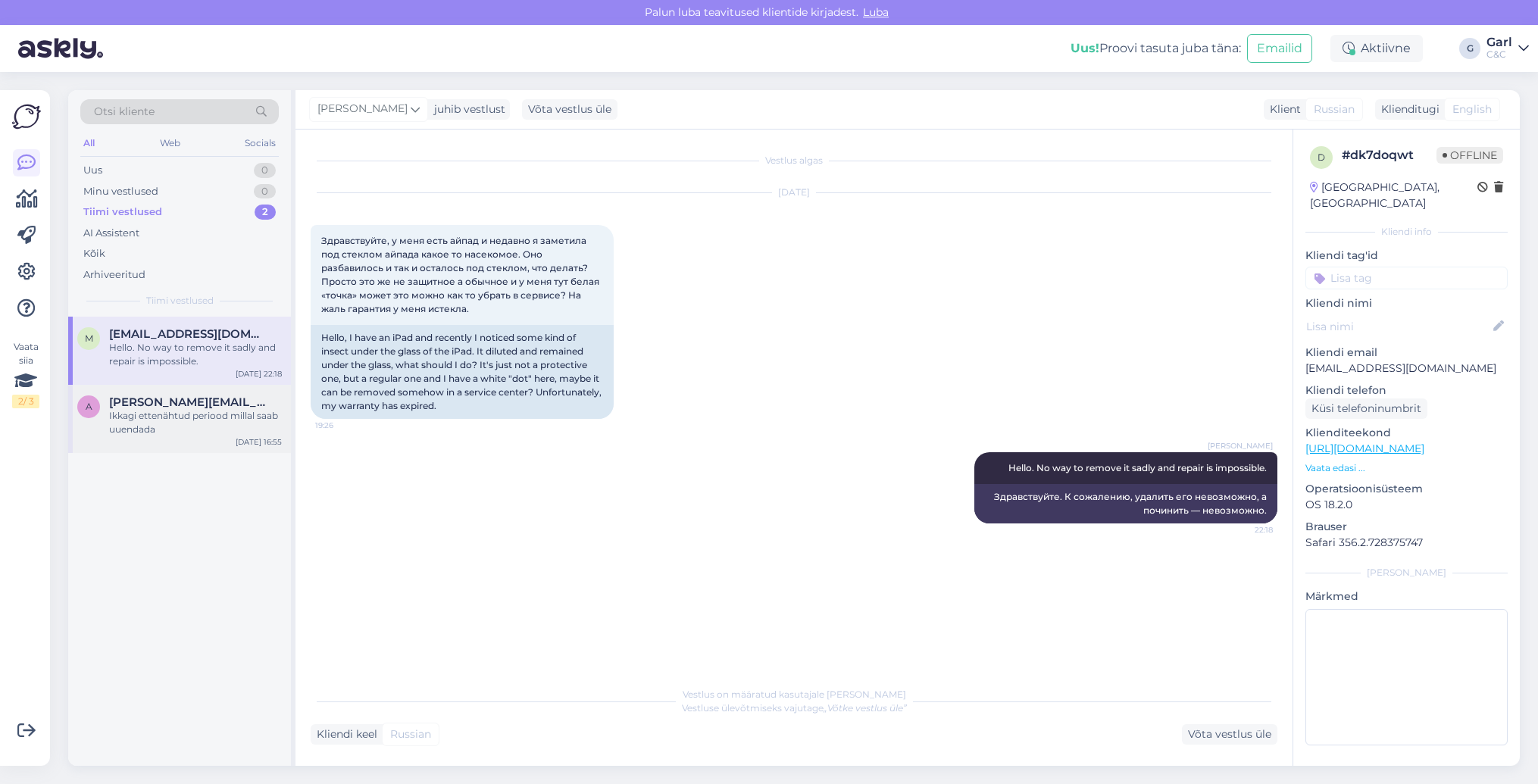
click at [224, 425] on div "Ikkagi ettenähtud periood millal saab uuendada" at bounding box center [195, 423] width 173 height 28
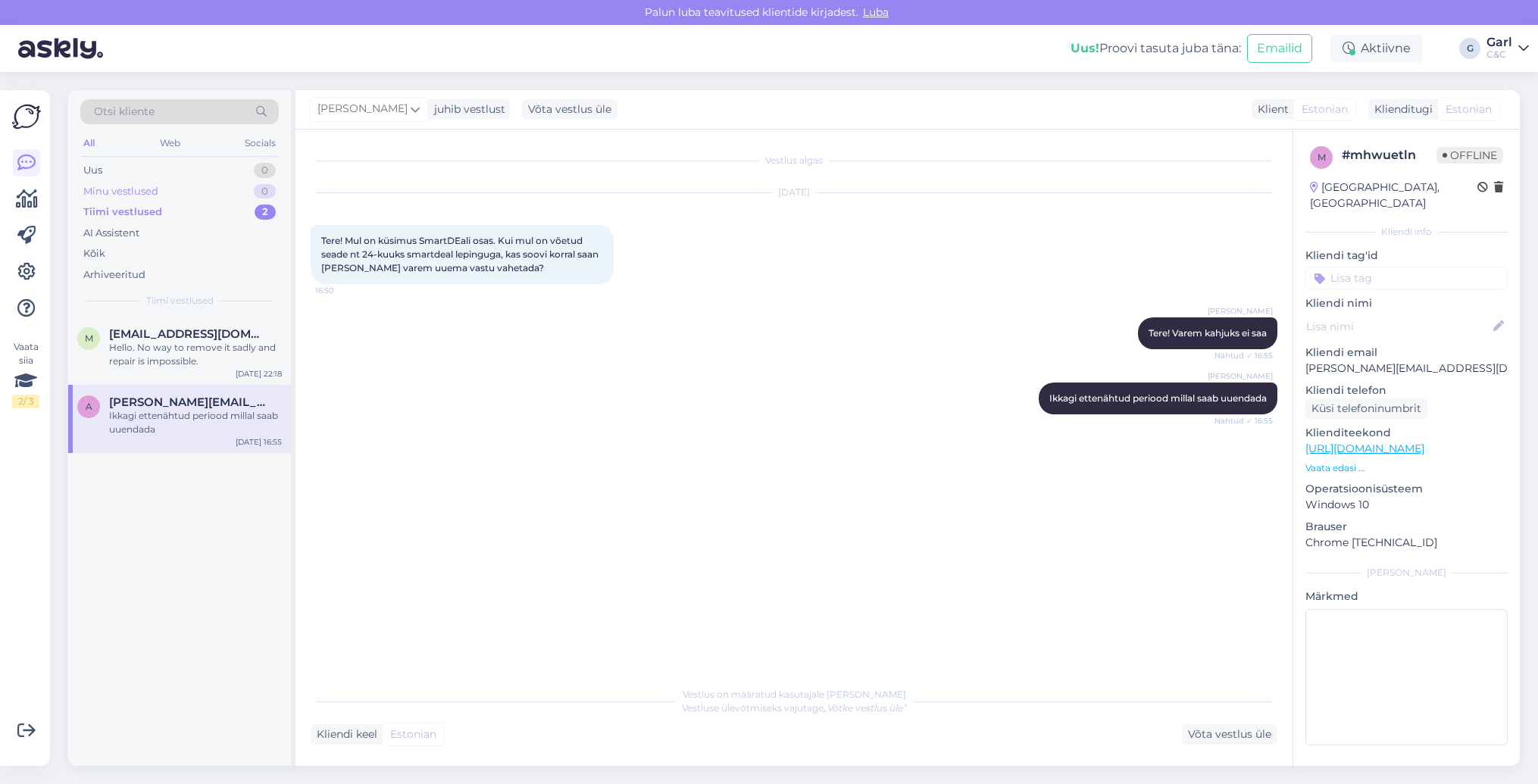
click at [242, 198] on div "Minu vestlused 0" at bounding box center [179, 192] width 199 height 21
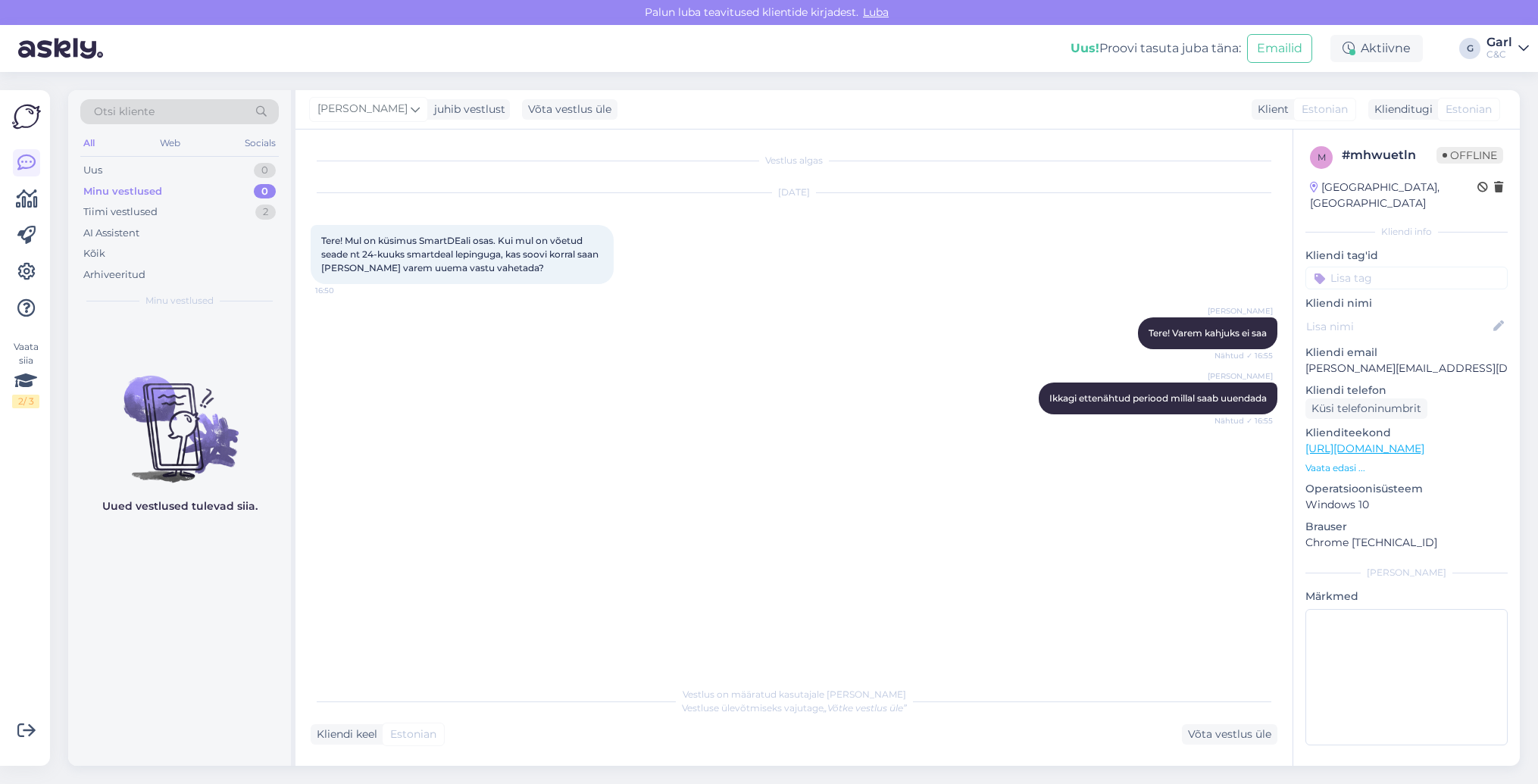
click at [243, 196] on div "Minu vestlused 0" at bounding box center [179, 192] width 199 height 21
